Goal: Navigation & Orientation: Find specific page/section

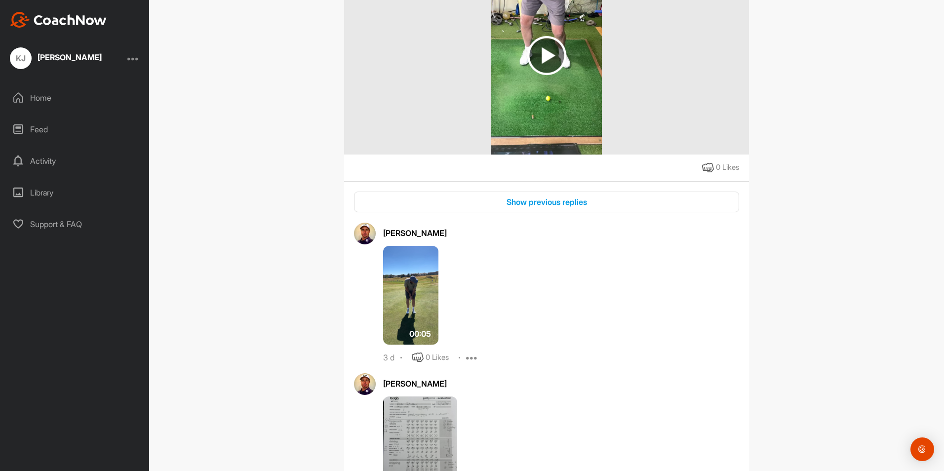
scroll to position [296, 0]
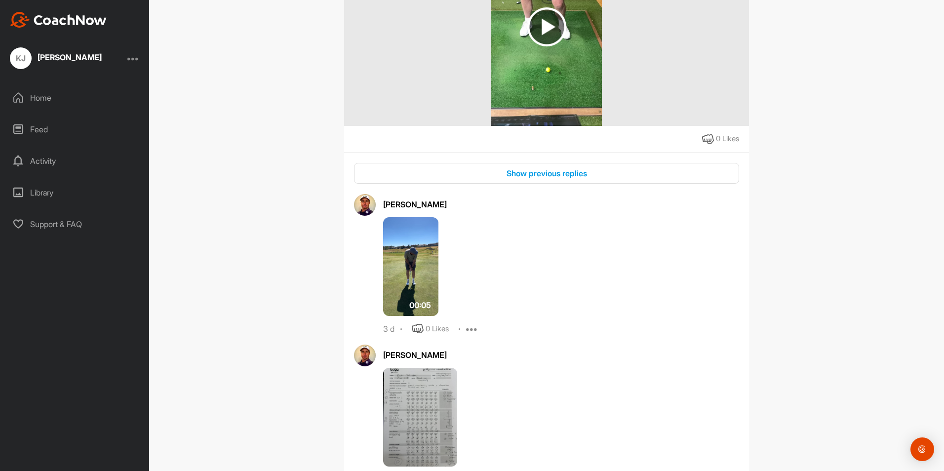
click at [417, 279] on img at bounding box center [410, 266] width 55 height 99
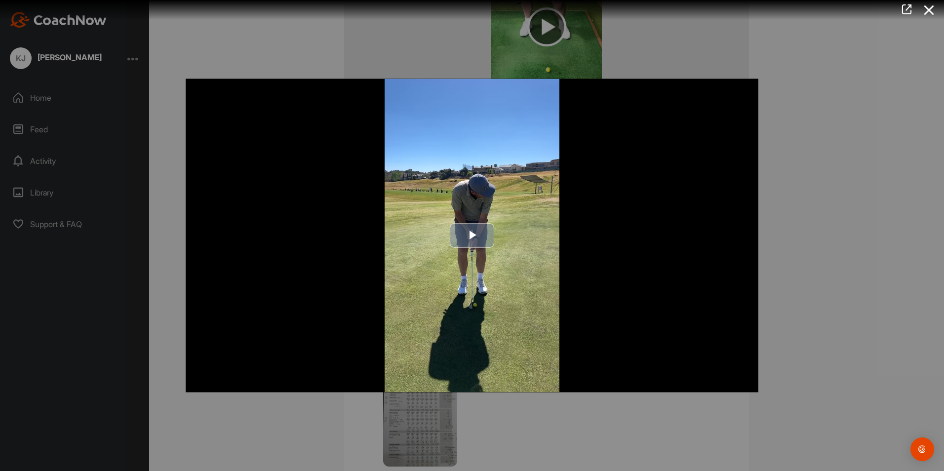
click at [472, 236] on span "Video Player" at bounding box center [472, 236] width 0 height 0
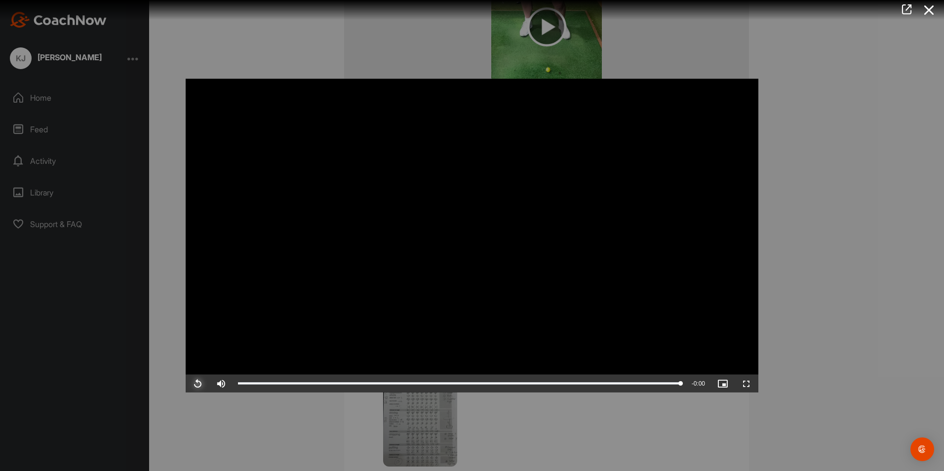
click at [200, 384] on span "Video Player" at bounding box center [198, 384] width 24 height 0
click at [883, 133] on div at bounding box center [472, 235] width 944 height 471
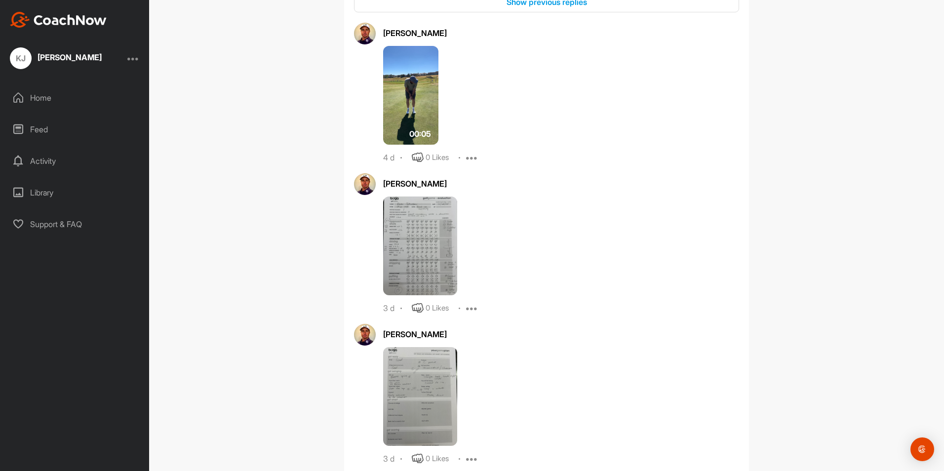
scroll to position [494, 0]
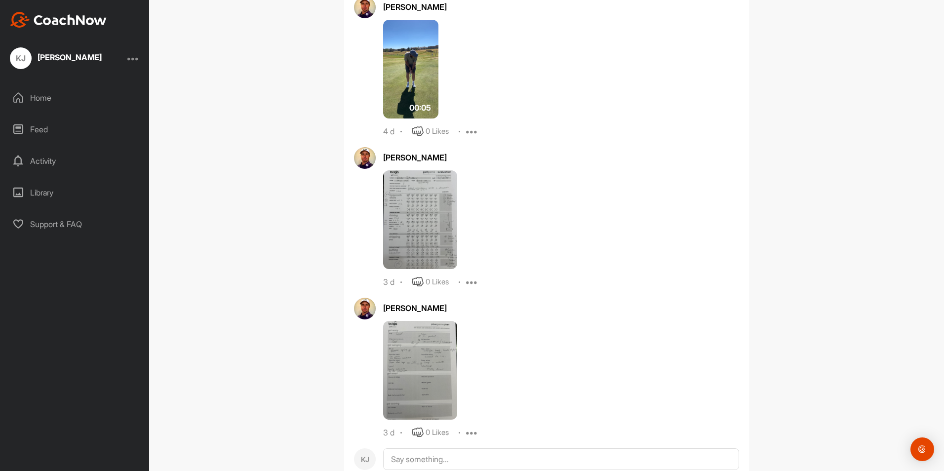
click at [433, 356] on img at bounding box center [420, 370] width 74 height 99
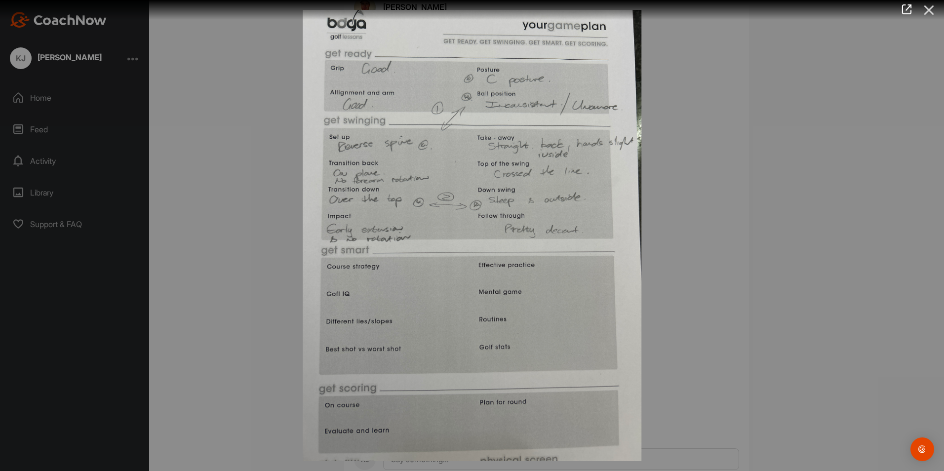
click at [927, 12] on icon at bounding box center [929, 10] width 23 height 18
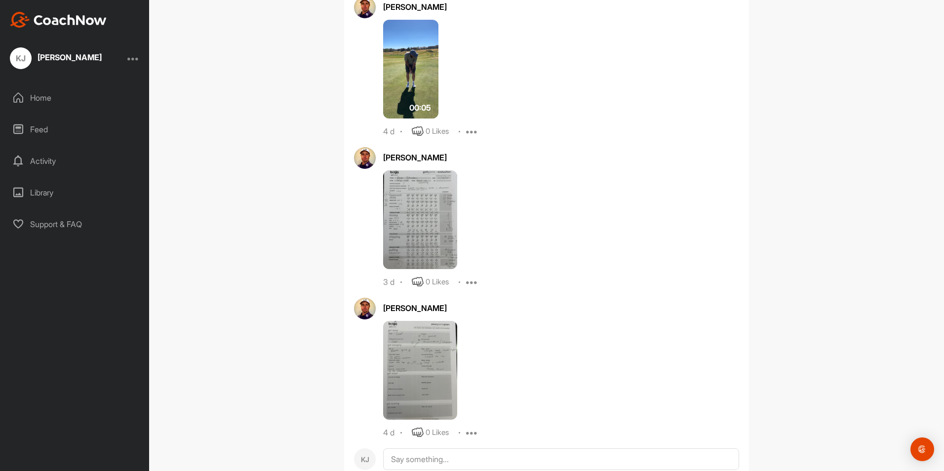
click at [433, 217] on img at bounding box center [420, 219] width 74 height 99
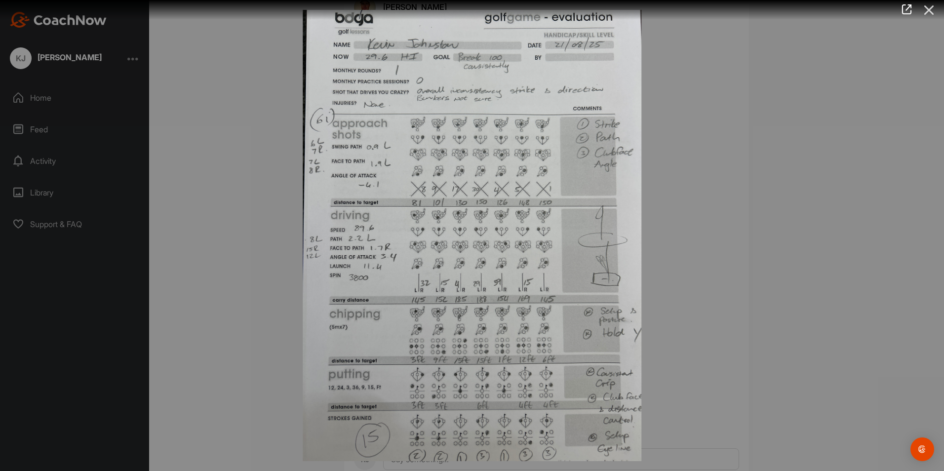
click at [931, 11] on icon at bounding box center [929, 10] width 23 height 18
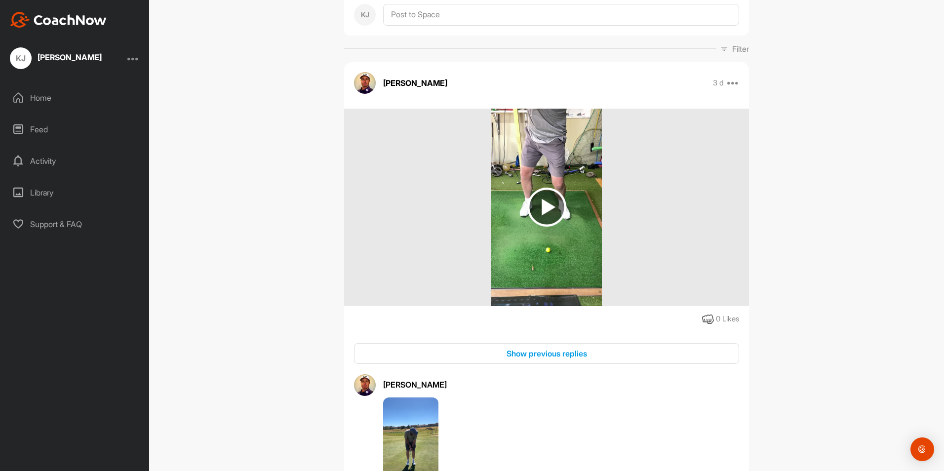
scroll to position [99, 0]
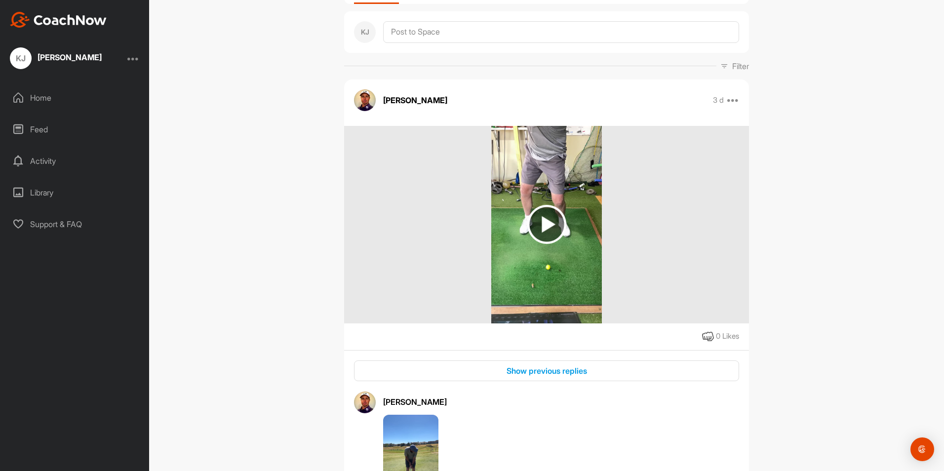
click at [547, 224] on img at bounding box center [546, 224] width 39 height 39
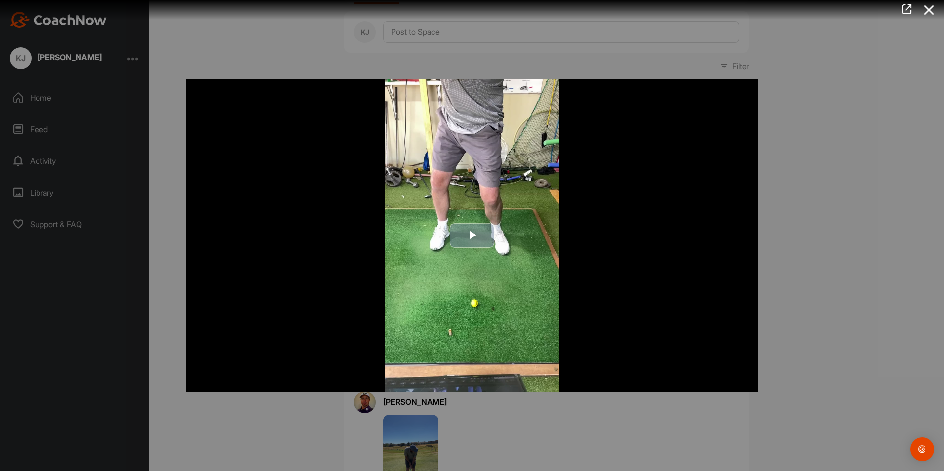
click at [472, 236] on span "Video Player" at bounding box center [472, 236] width 0 height 0
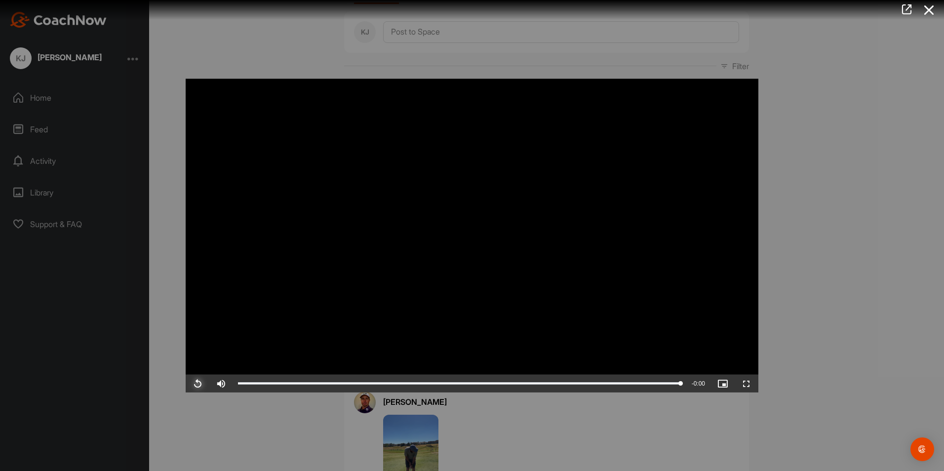
click at [194, 384] on span "Video Player" at bounding box center [198, 384] width 24 height 0
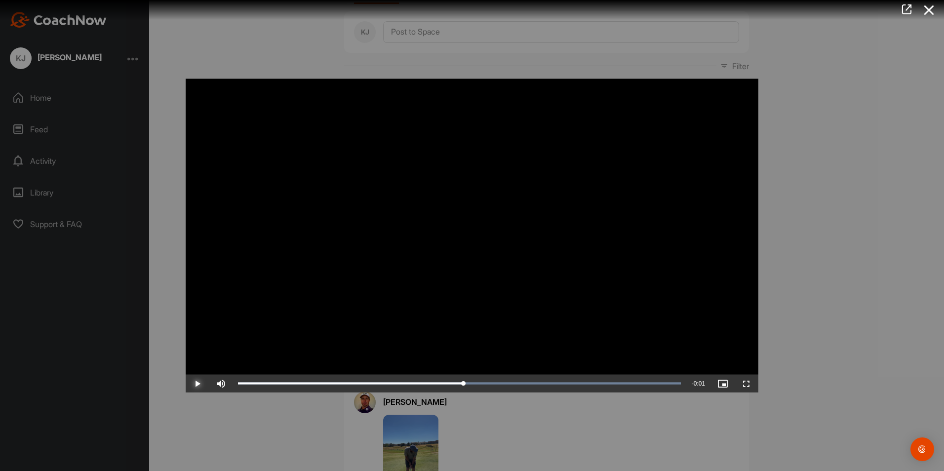
click at [194, 384] on span "Video Player" at bounding box center [198, 384] width 24 height 0
click at [935, 5] on icon at bounding box center [929, 10] width 23 height 18
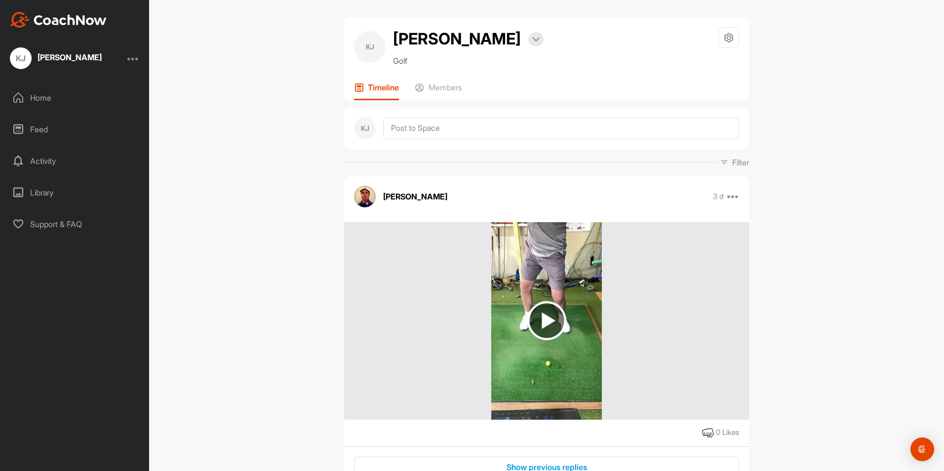
scroll to position [0, 0]
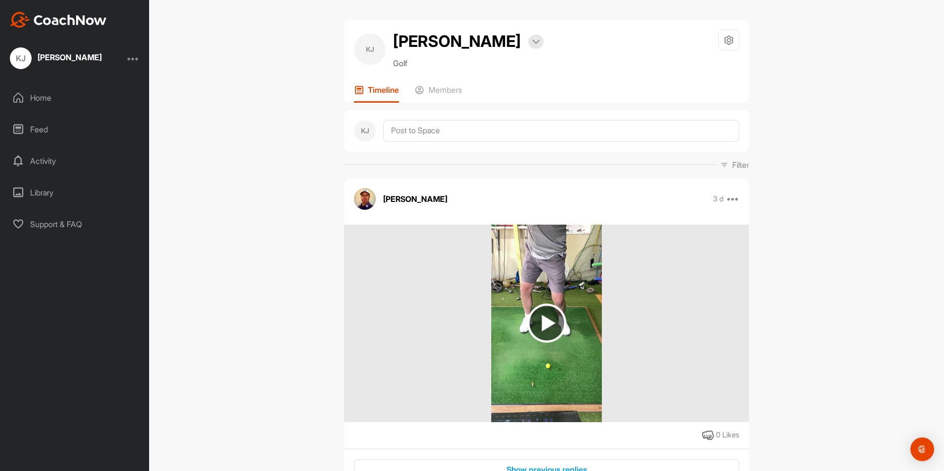
click at [52, 191] on div "Library" at bounding box center [74, 192] width 139 height 25
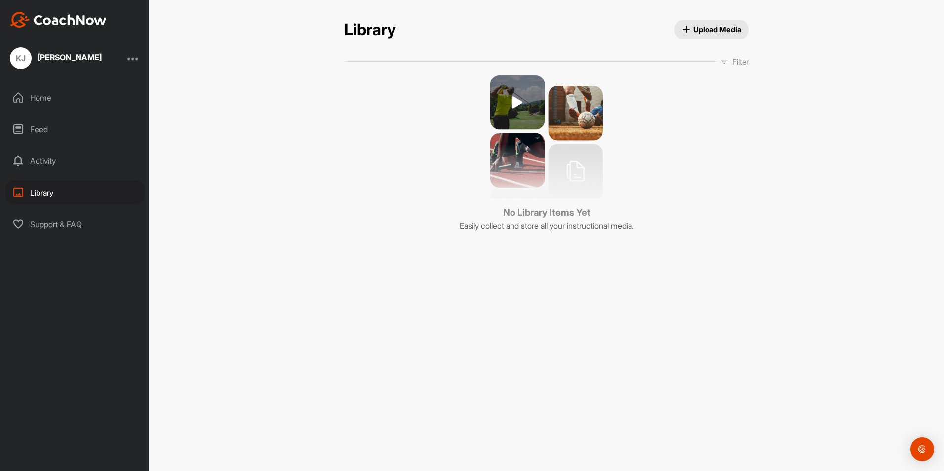
click at [40, 101] on div "Home" at bounding box center [74, 97] width 139 height 25
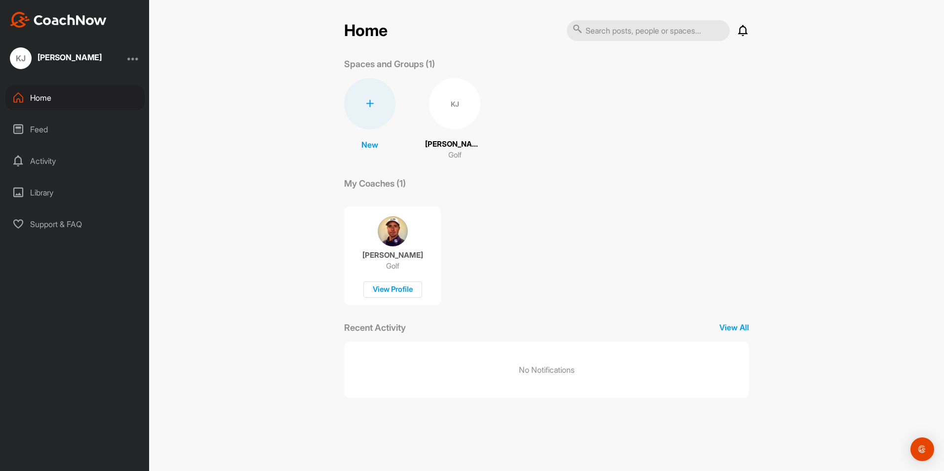
click at [40, 126] on div "Feed" at bounding box center [74, 129] width 139 height 25
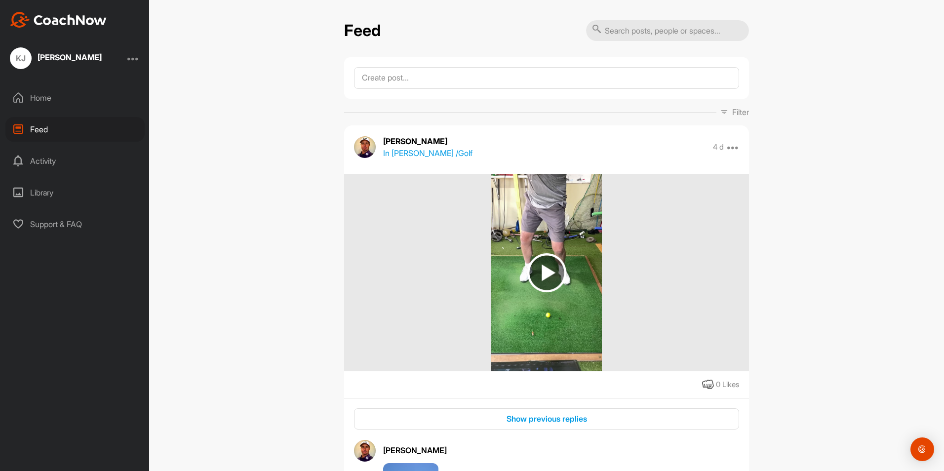
click at [55, 164] on div "Activity" at bounding box center [74, 161] width 139 height 25
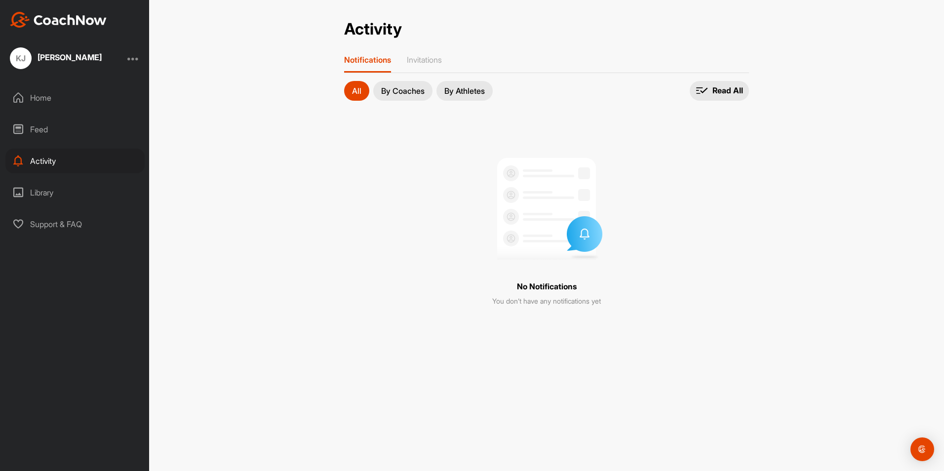
click at [415, 100] on button "By Coaches" at bounding box center [402, 91] width 59 height 20
click at [427, 61] on p "Invitations" at bounding box center [424, 60] width 35 height 10
click at [376, 62] on p "Notifications" at bounding box center [365, 60] width 43 height 10
click at [45, 186] on div "Library" at bounding box center [74, 192] width 139 height 25
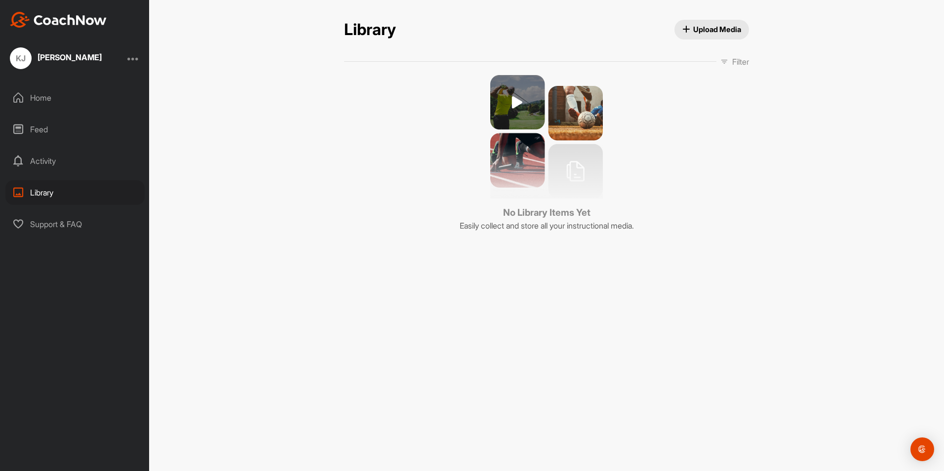
click at [131, 56] on div at bounding box center [133, 58] width 12 height 12
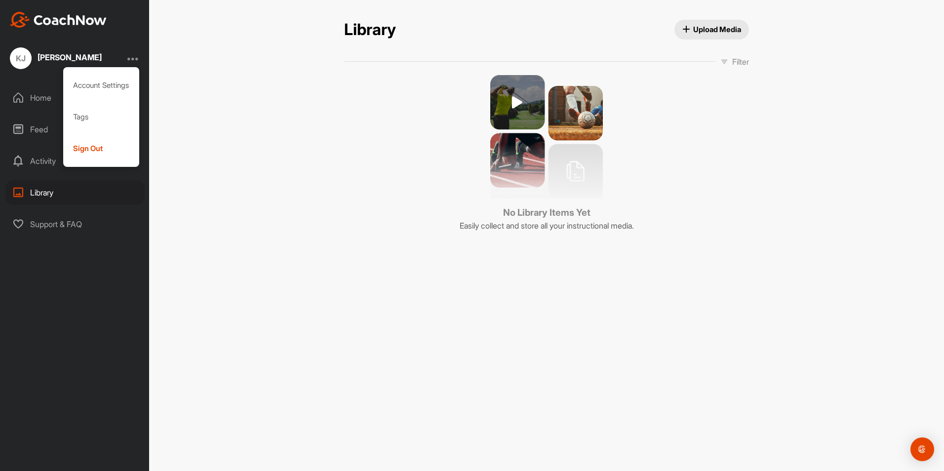
click at [251, 91] on div "Library Upload Media Filter Media Type Images Videos Audio Documents Sort by Cr…" at bounding box center [546, 235] width 795 height 471
